Goal: Book appointment/travel/reservation

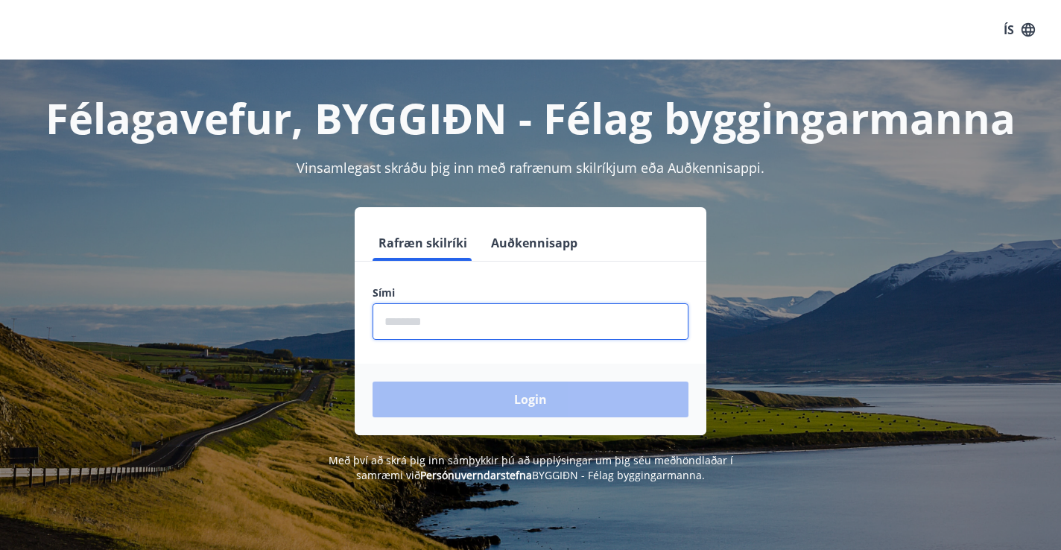
click at [515, 326] on input "phone" at bounding box center [530, 321] width 316 height 36
type input "********"
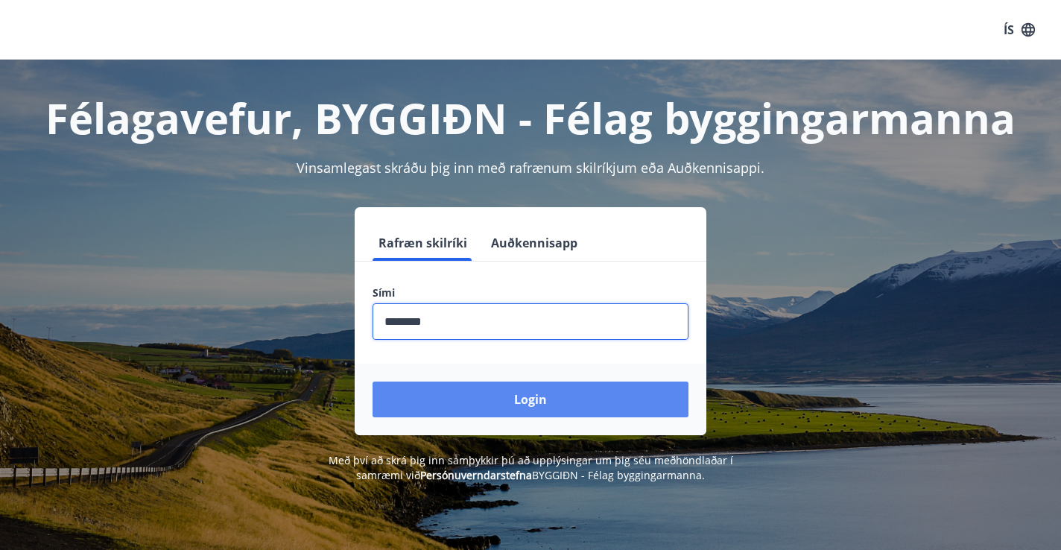
click at [528, 400] on button "Login" at bounding box center [530, 399] width 316 height 36
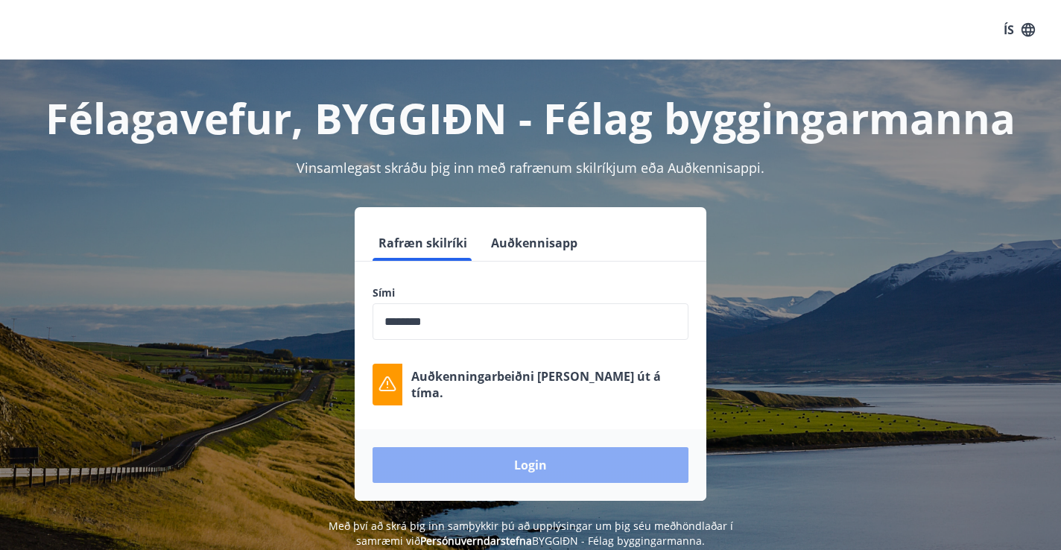
click at [501, 460] on button "Login" at bounding box center [530, 465] width 316 height 36
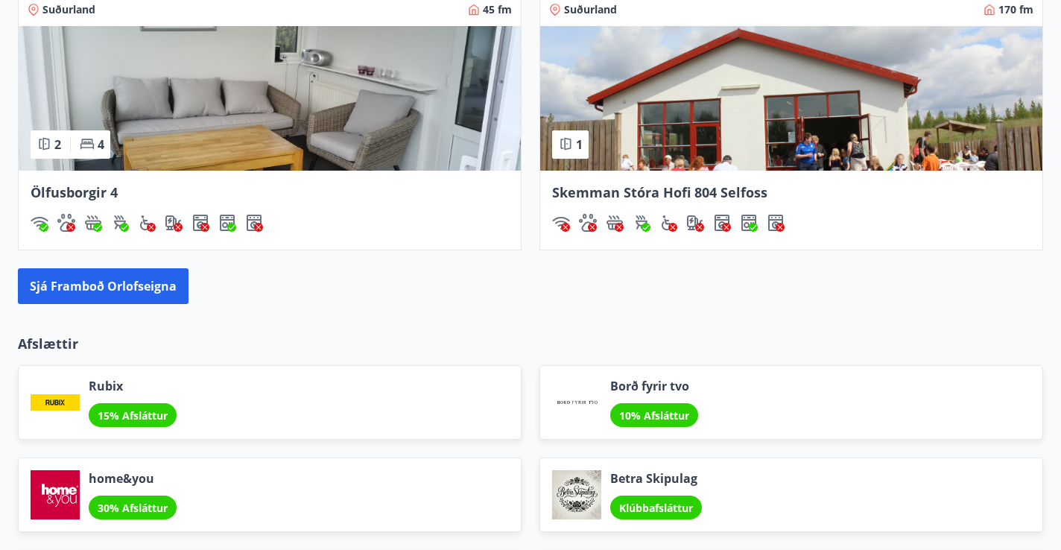
scroll to position [1414, 0]
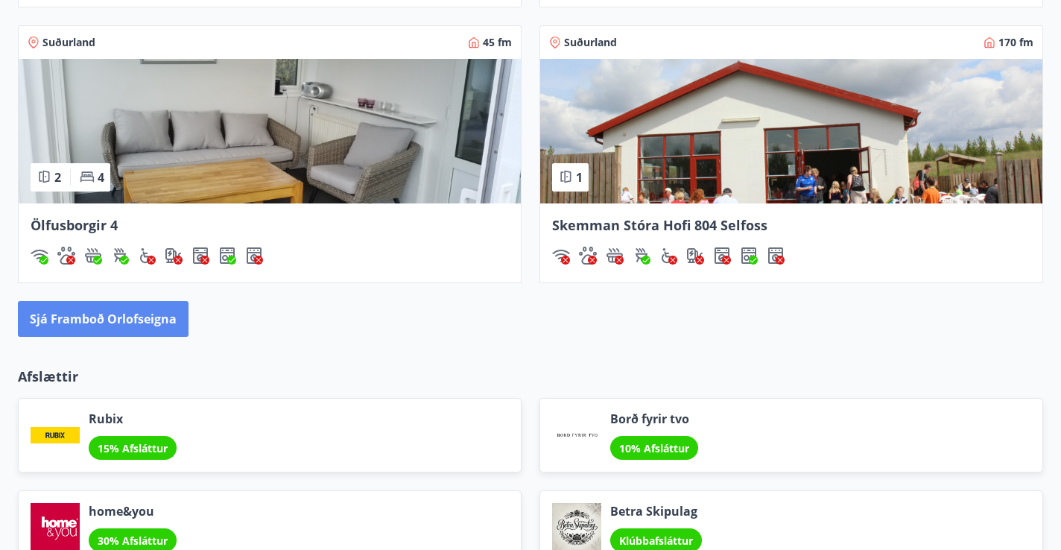
click at [159, 317] on button "Sjá framboð orlofseigna" at bounding box center [103, 319] width 171 height 36
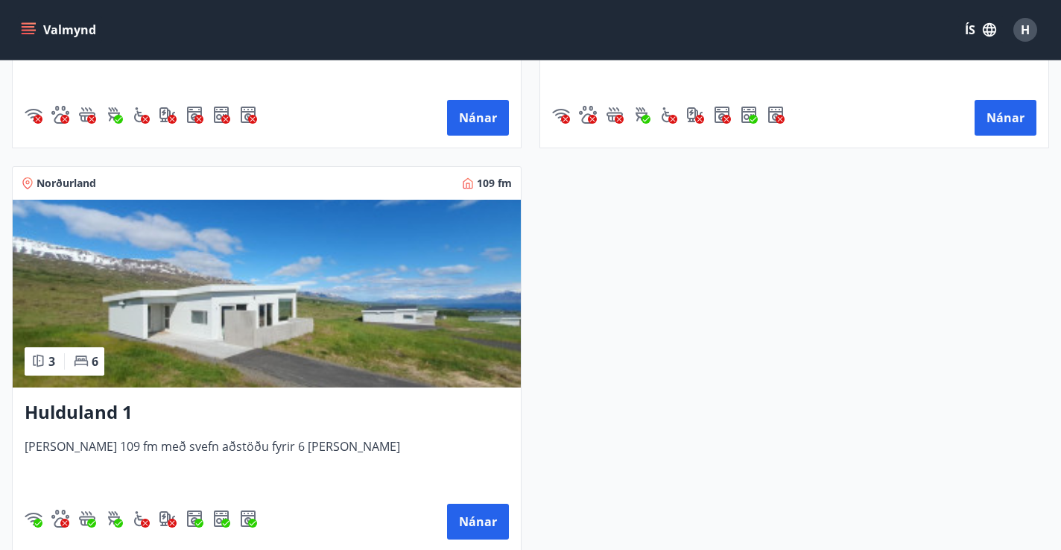
scroll to position [2649, 0]
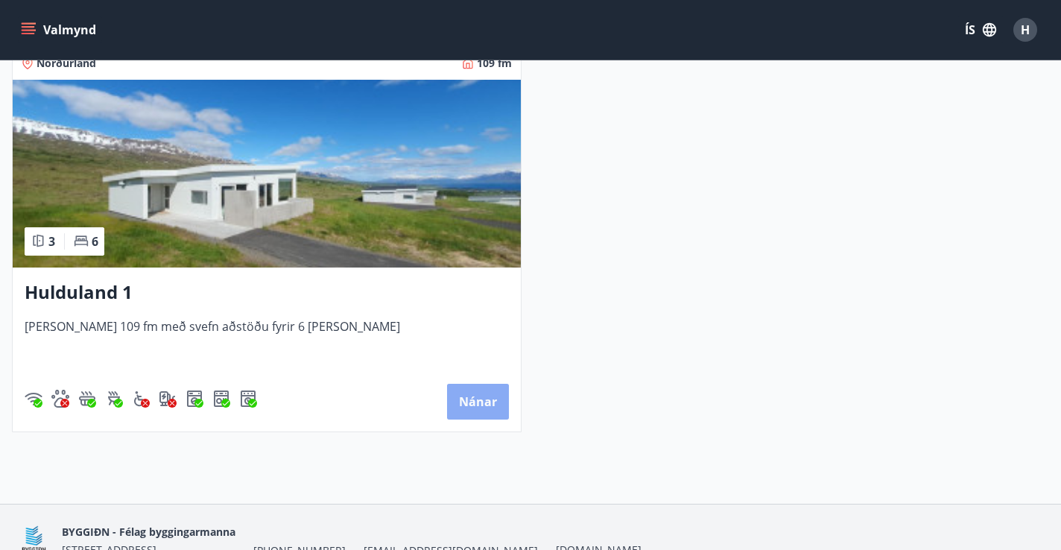
click at [477, 399] on button "Nánar" at bounding box center [478, 402] width 62 height 36
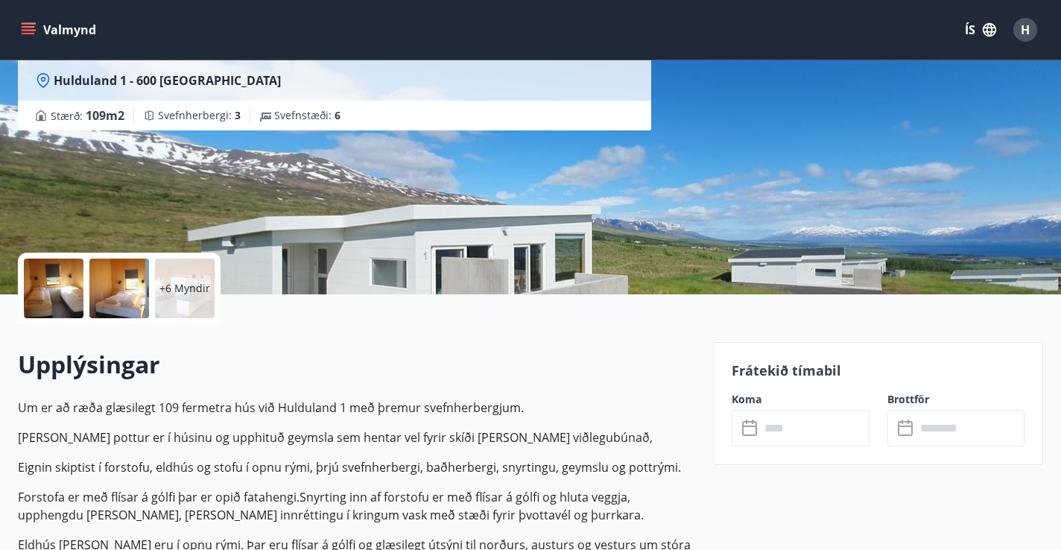
scroll to position [62, 0]
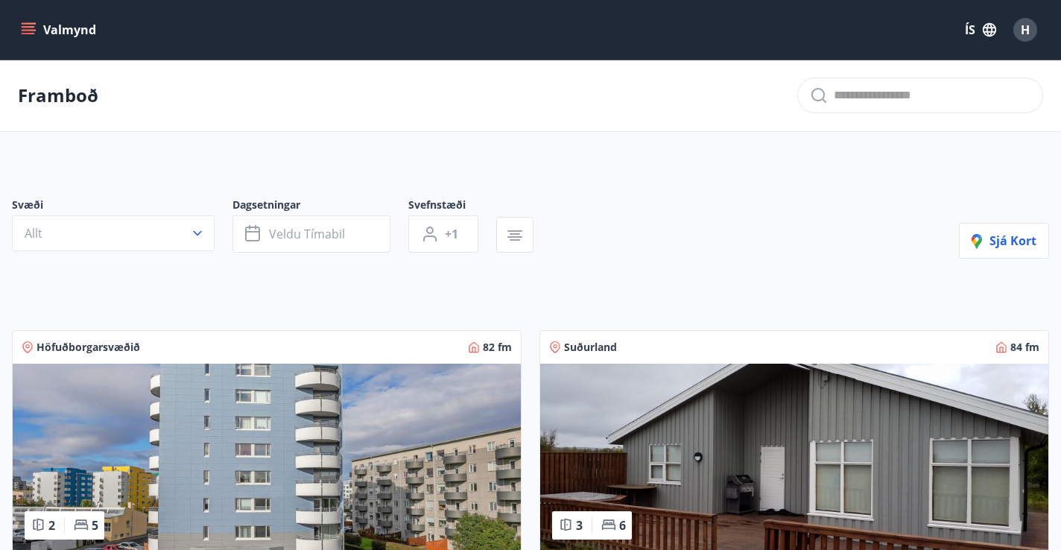
click at [31, 27] on icon "menu" at bounding box center [28, 26] width 13 height 1
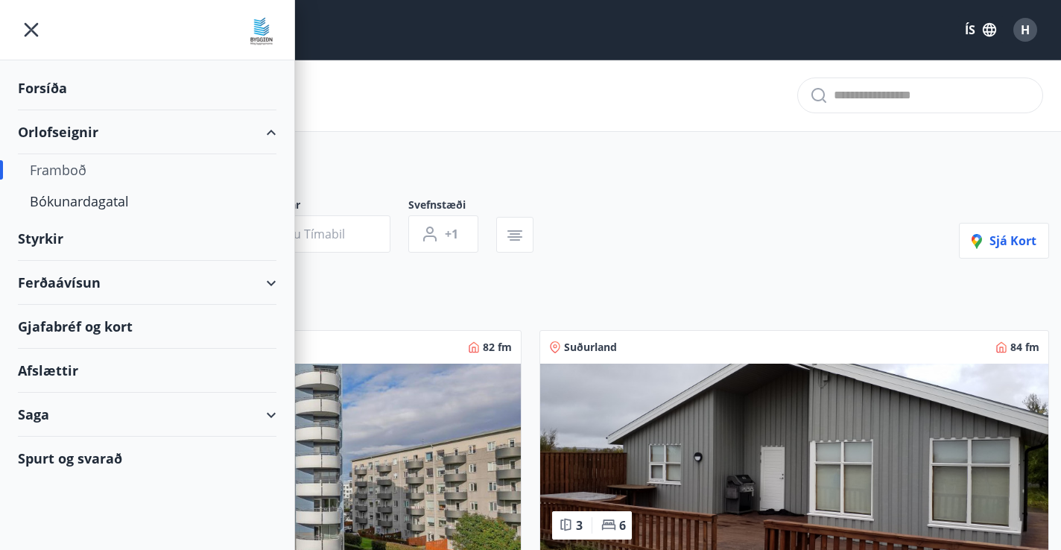
click at [61, 166] on div "Framboð" at bounding box center [147, 169] width 235 height 31
click at [75, 199] on div "Bókunardagatal" at bounding box center [147, 200] width 235 height 31
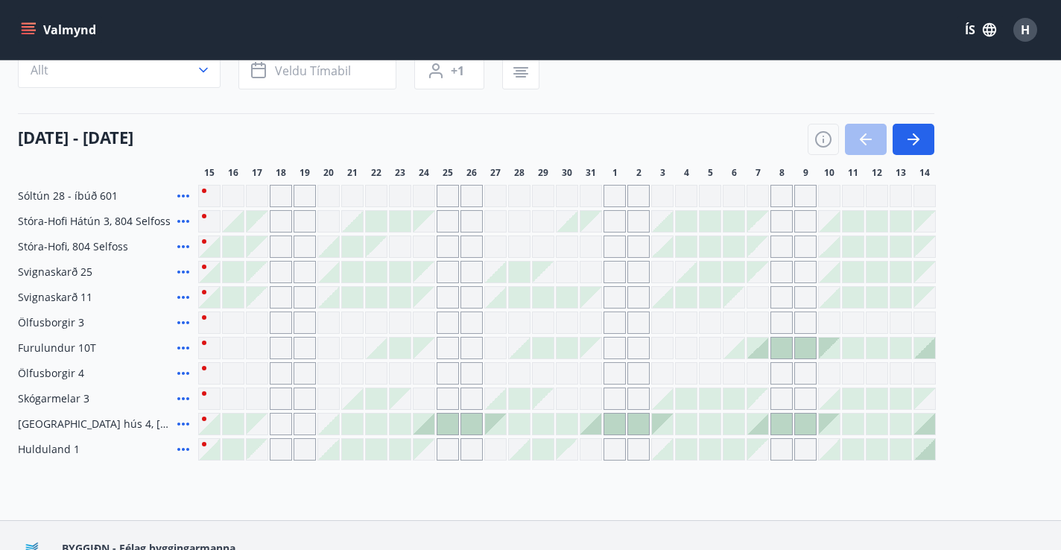
scroll to position [69, 0]
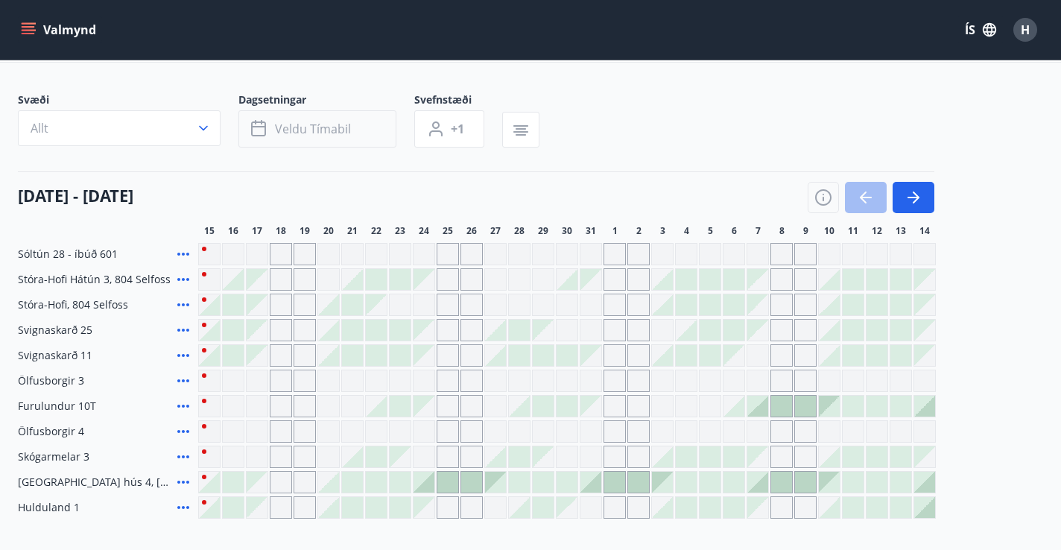
click at [340, 124] on span "Veldu tímabil" at bounding box center [313, 129] width 76 height 16
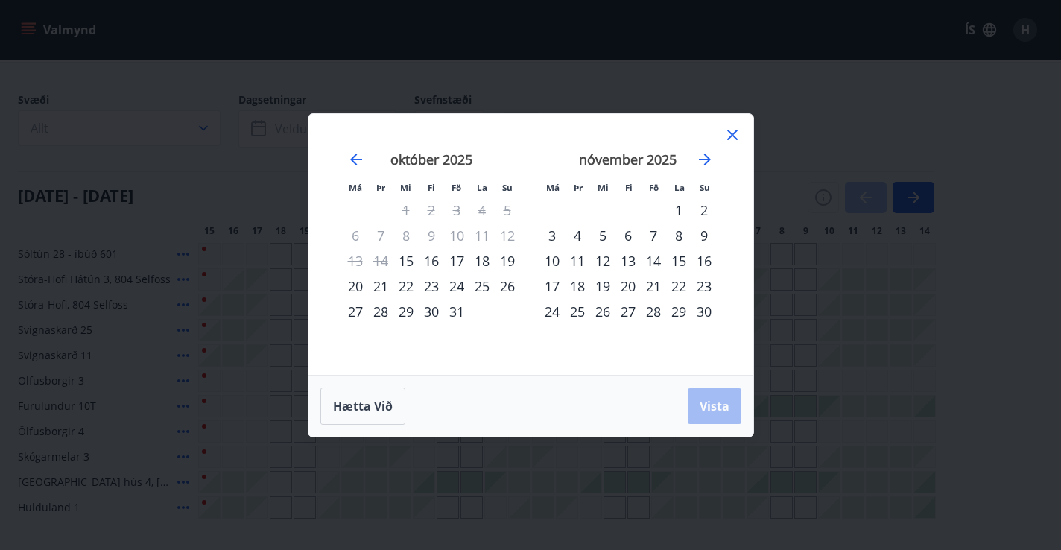
click at [459, 258] on div "17" at bounding box center [456, 260] width 25 height 25
click at [509, 256] on div "19" at bounding box center [507, 260] width 25 height 25
click at [714, 401] on span "Vista" at bounding box center [714, 406] width 30 height 16
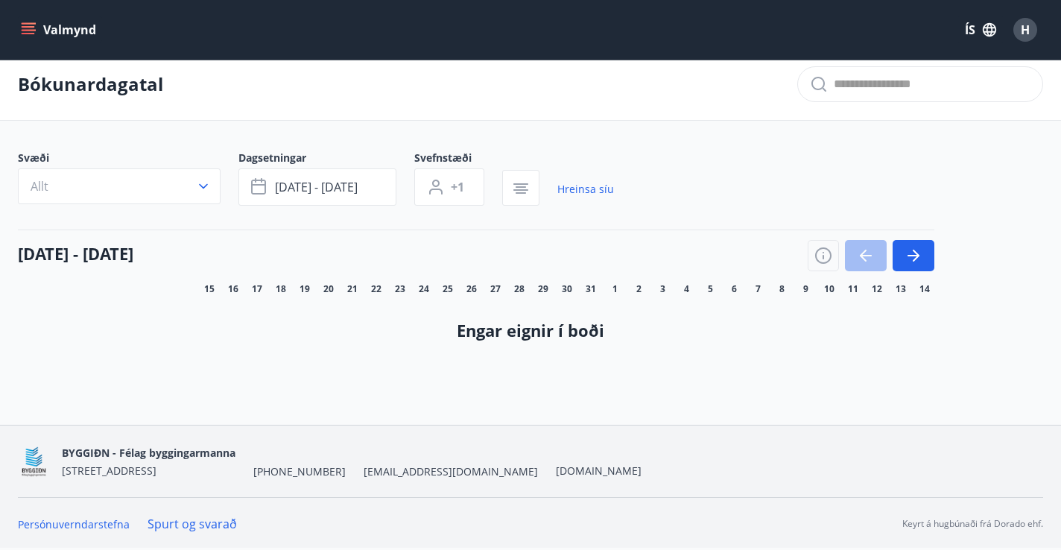
scroll to position [11, 0]
